Goal: Check status: Check status

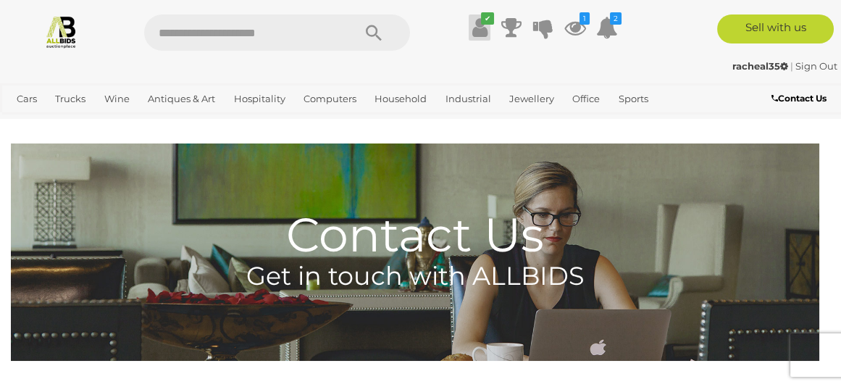
click at [482, 17] on icon "✔" at bounding box center [487, 18] width 13 height 12
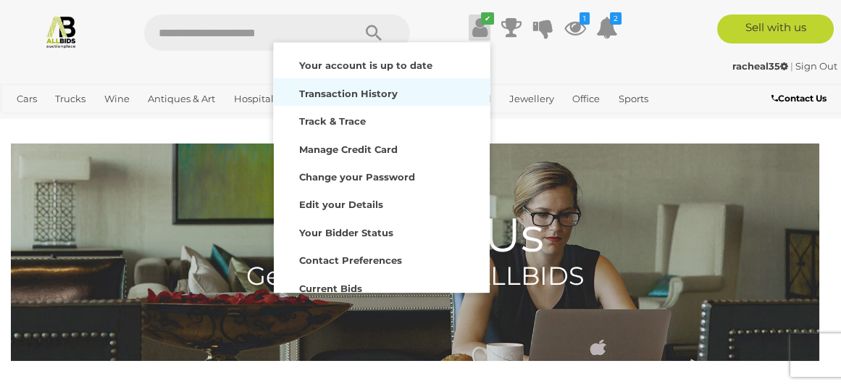
click at [384, 90] on strong "Transaction History" at bounding box center [348, 94] width 99 height 12
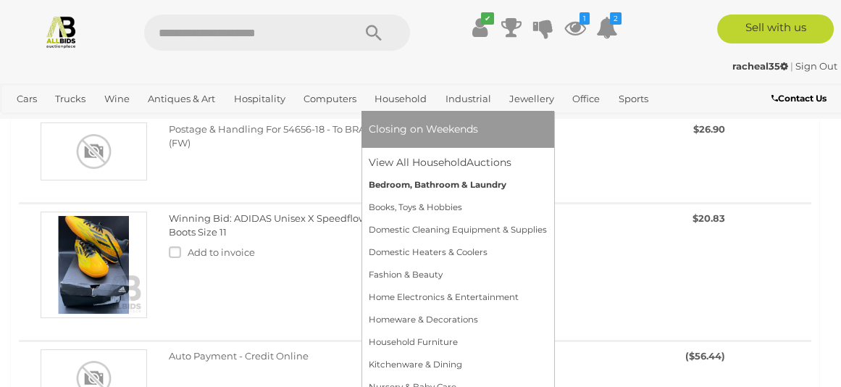
scroll to position [290, 0]
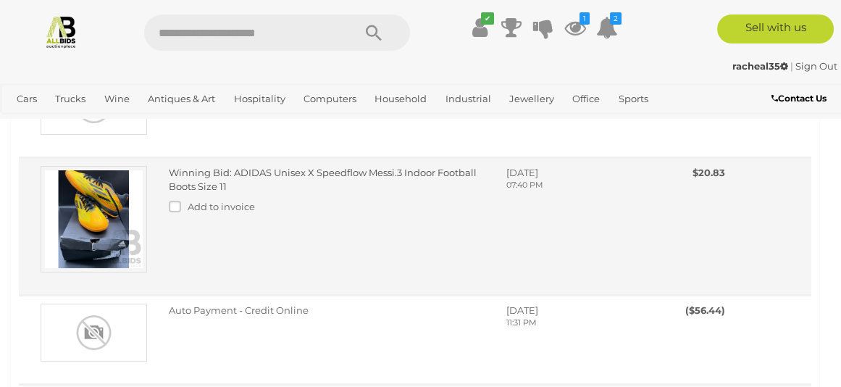
click at [238, 168] on link "Winning Bid: ADIDAS Unisex X Speedflow Messi.3 Indoor Football Boots Size 11" at bounding box center [323, 179] width 308 height 25
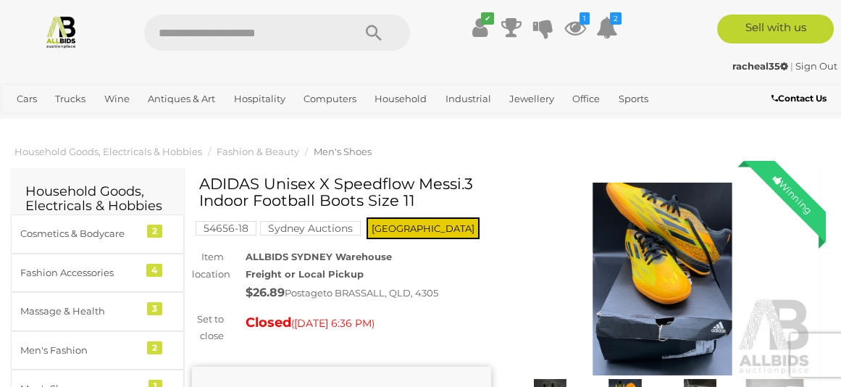
drag, startPoint x: 199, startPoint y: 180, endPoint x: 475, endPoint y: 188, distance: 276.9
click at [475, 188] on h1 "ADIDAS Unisex X Speedflow Messi.3 Indoor Football Boots Size 11" at bounding box center [343, 191] width 288 height 33
click at [433, 197] on h1 "ADIDAS Unisex X Speedflow Messi.3 Indoor Football Boots Size 11" at bounding box center [343, 191] width 288 height 33
drag, startPoint x: 425, startPoint y: 198, endPoint x: 199, endPoint y: 186, distance: 226.4
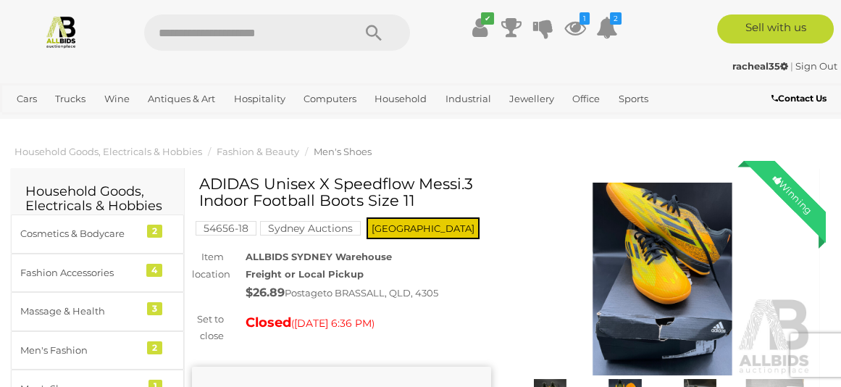
drag, startPoint x: 200, startPoint y: 183, endPoint x: 469, endPoint y: 201, distance: 269.5
click at [469, 201] on h1 "ADIDAS Unisex X Speedflow Messi.3 Indoor Football Boots Size 11" at bounding box center [343, 191] width 288 height 33
copy h1 "ADIDAS Unisex X Speedflow Messi.3 Indoor Football Boots Size 11"
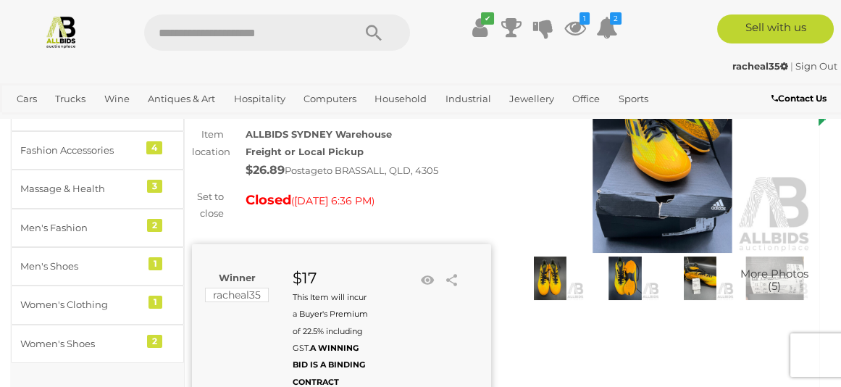
scroll to position [116, 0]
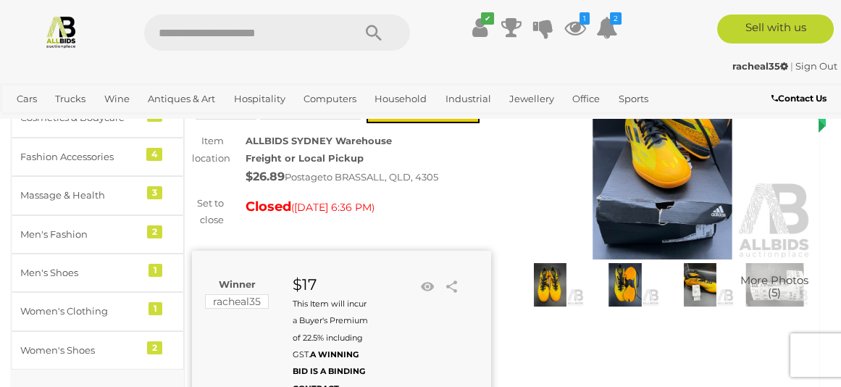
click at [762, 280] on span "More Photos (5)" at bounding box center [775, 287] width 68 height 24
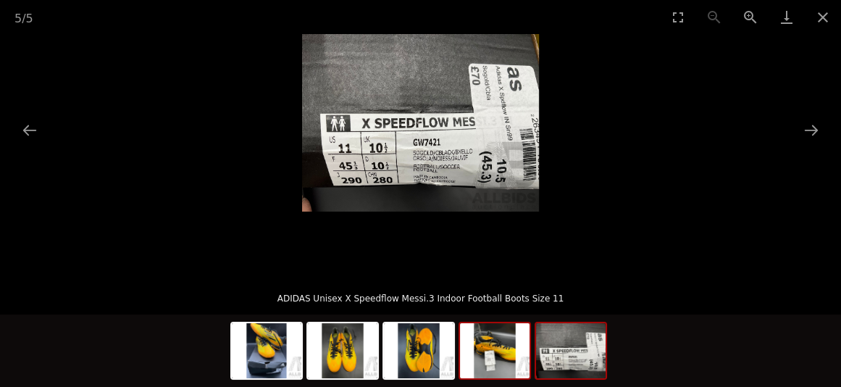
click at [501, 323] on img at bounding box center [495, 350] width 70 height 55
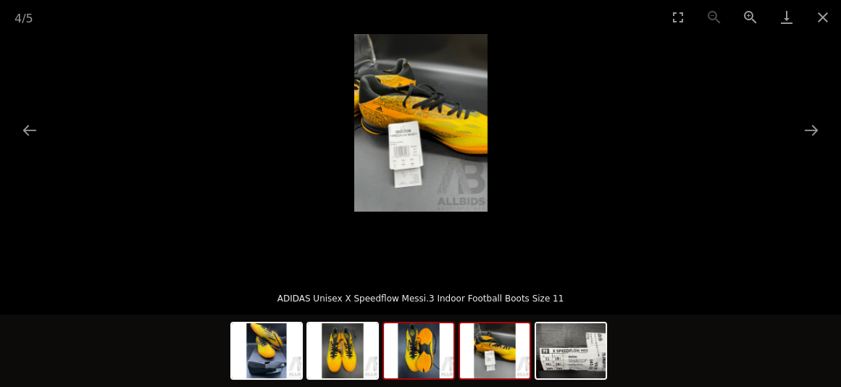
click at [426, 323] on img at bounding box center [419, 350] width 70 height 55
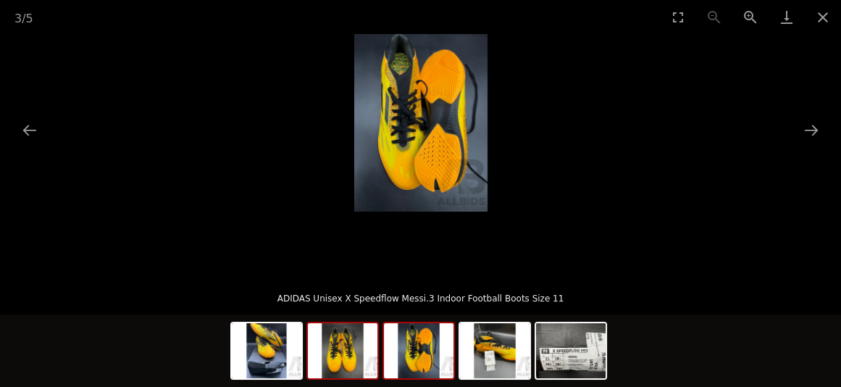
click at [347, 323] on img at bounding box center [343, 350] width 70 height 55
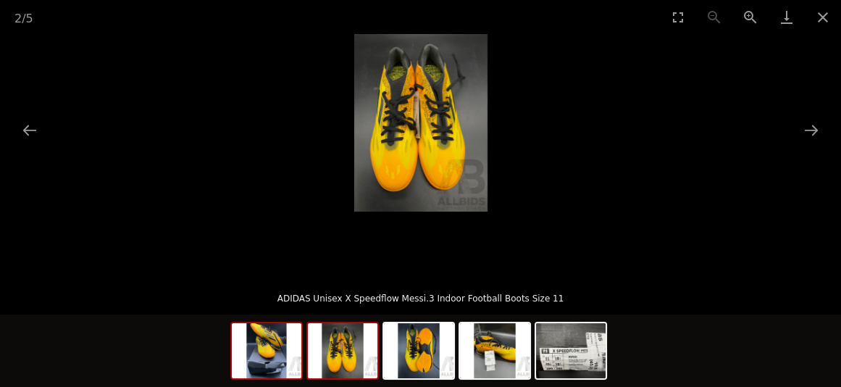
click at [273, 323] on img at bounding box center [267, 350] width 70 height 55
